Goal: Information Seeking & Learning: Learn about a topic

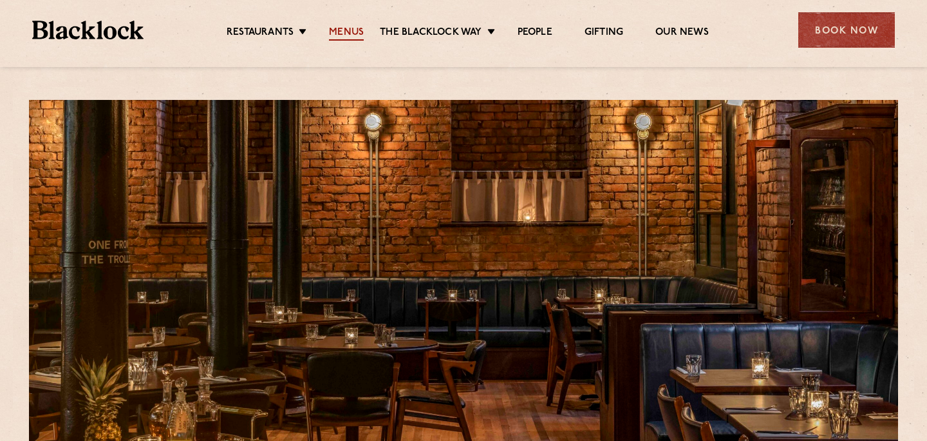
click at [350, 28] on link "Menus" at bounding box center [346, 33] width 35 height 14
click at [253, 184] on div at bounding box center [464, 282] width 870 height 364
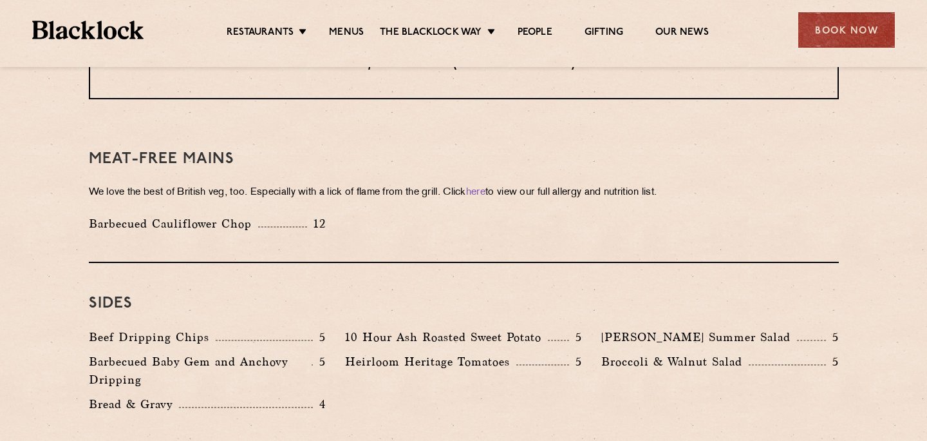
scroll to position [1772, 0]
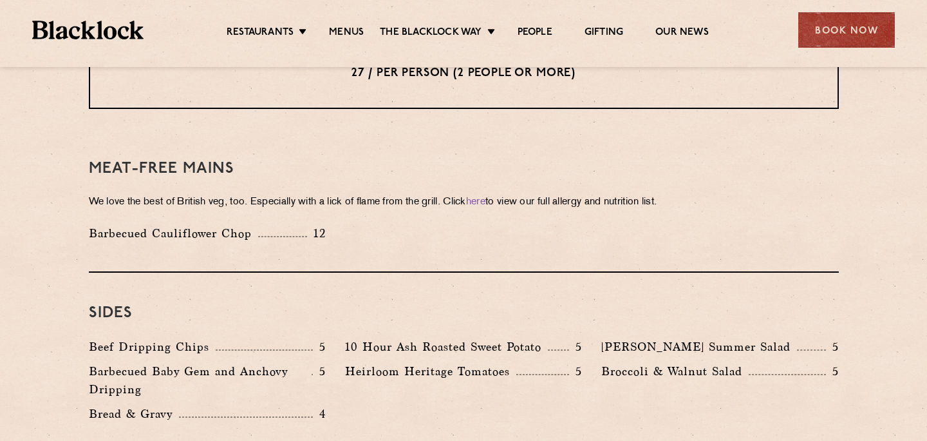
click at [435, 337] on p "10 Hour Ash Roasted Sweet Potato" at bounding box center [446, 346] width 203 height 18
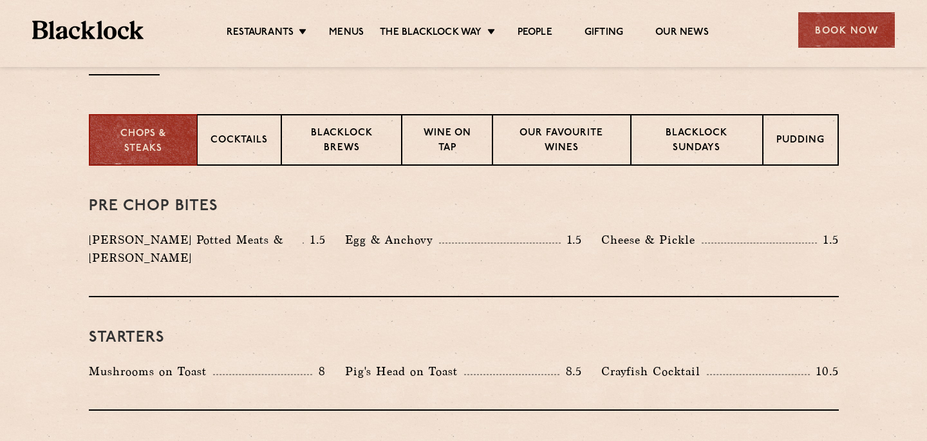
scroll to position [478, 0]
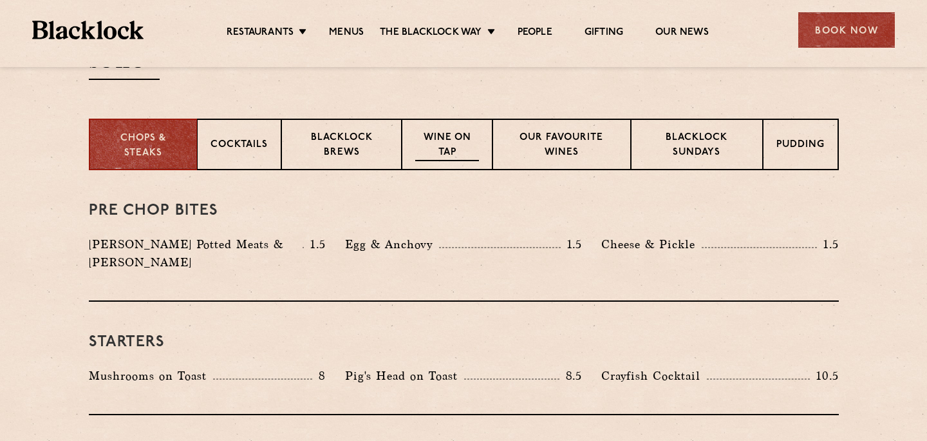
click at [447, 161] on div "Wine on Tap" at bounding box center [447, 145] width 90 height 52
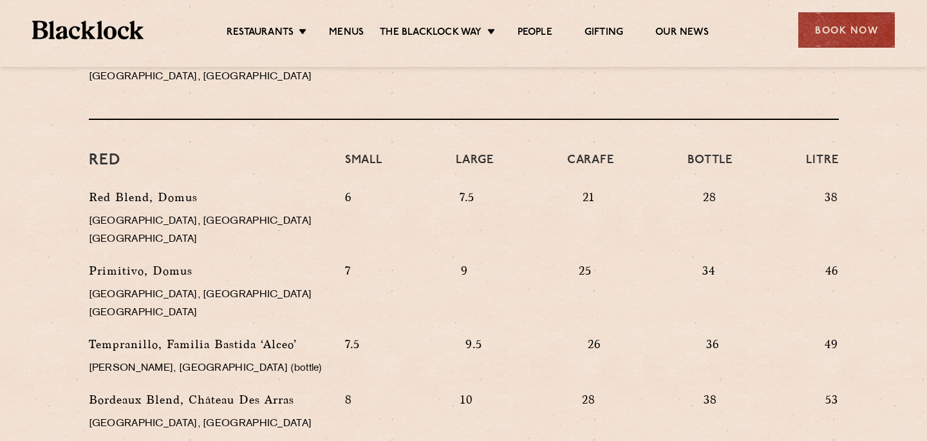
scroll to position [1154, 0]
